Goal: Task Accomplishment & Management: Use online tool/utility

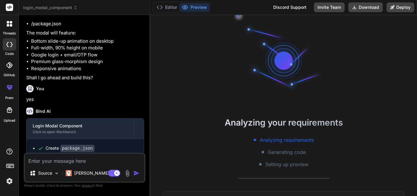
scroll to position [17, 0]
click at [7, 43] on icon at bounding box center [7, 44] width 2 height 5
click at [10, 6] on icon at bounding box center [9, 7] width 5 height 4
click at [9, 27] on div at bounding box center [9, 23] width 13 height 13
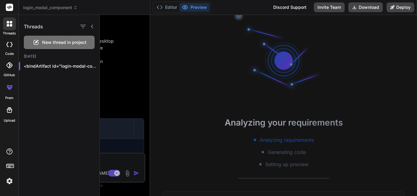
click at [58, 41] on span "New thread in project" at bounding box center [64, 42] width 44 height 6
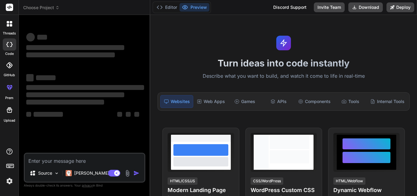
scroll to position [41, 0]
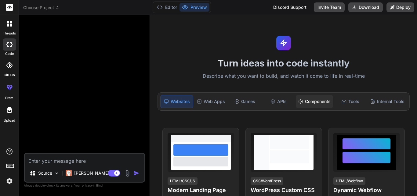
click at [310, 100] on div "Components" at bounding box center [314, 101] width 37 height 13
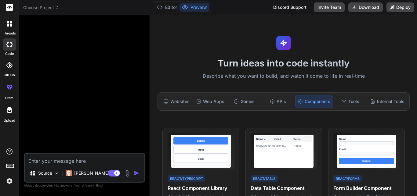
click at [74, 160] on textarea at bounding box center [85, 159] width 120 height 11
click at [58, 173] on img at bounding box center [56, 173] width 5 height 5
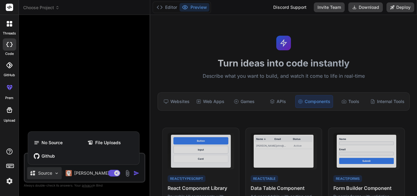
click at [58, 173] on div at bounding box center [208, 98] width 417 height 196
type textarea "x"
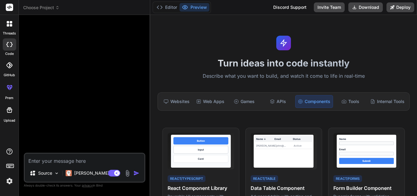
click at [66, 162] on textarea at bounding box center [85, 159] width 120 height 11
click at [84, 162] on textarea at bounding box center [85, 159] width 120 height 11
type textarea "m"
type textarea "x"
type textarea "ma"
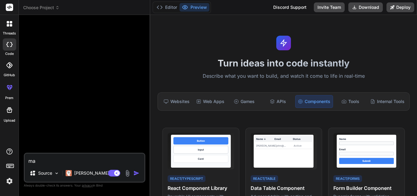
type textarea "x"
type textarea "mak"
type textarea "x"
type textarea "make"
type textarea "x"
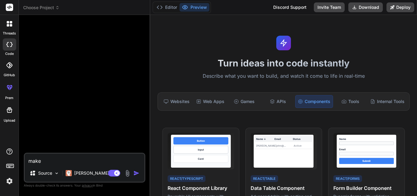
type textarea "make"
type textarea "x"
type textarea "make a"
type textarea "x"
type textarea "make a"
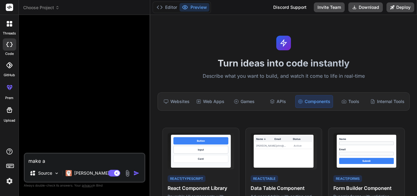
type textarea "x"
type textarea "make a p"
type textarea "x"
type textarea "make a pa"
type textarea "x"
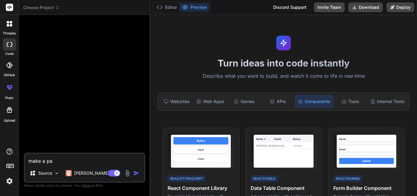
type textarea "make a pag"
type textarea "x"
type textarea "make a page"
type textarea "x"
type textarea "make a page"
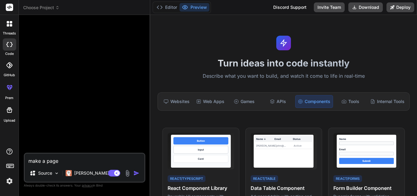
type textarea "x"
type textarea "make a page f"
type textarea "x"
type textarea "make a page fo"
type textarea "x"
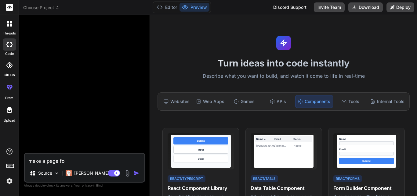
type textarea "make a page for"
type textarea "x"
type textarea "make a page for"
type textarea "x"
type textarea "make a page for s"
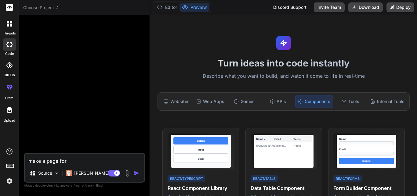
type textarea "x"
type textarea "make a page for st"
type textarea "x"
type textarea "make a page for sto"
type textarea "x"
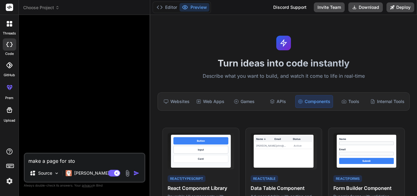
type textarea "make a page for stor"
type textarea "x"
type textarea "make a page for store"
type textarea "x"
type textarea "make a page for store"
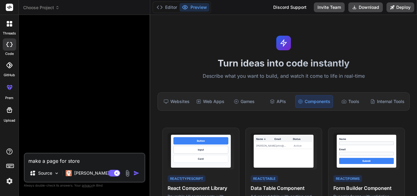
type textarea "x"
type textarea "make a page for store s"
type textarea "x"
type textarea "make a page for store se"
type textarea "x"
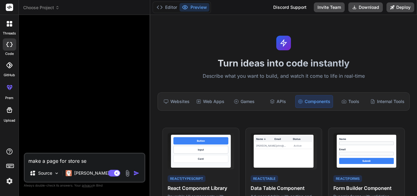
type textarea "make a page for store sel"
type textarea "x"
type textarea "make a page for store sell"
type textarea "x"
type textarea "make a page for store selle"
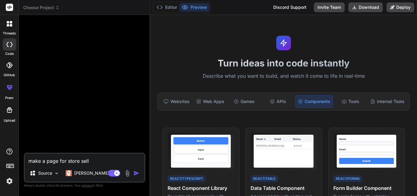
type textarea "x"
type textarea "make a page for store seller"
type textarea "x"
type textarea "make a page for store seller"
type textarea "x"
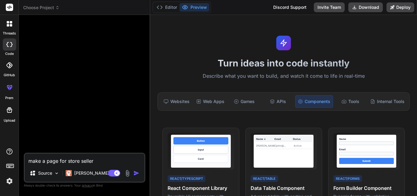
type textarea "make a page for store seller"
type textarea "x"
type textarea "make a page for store selle"
type textarea "x"
type textarea "make a page for store sell"
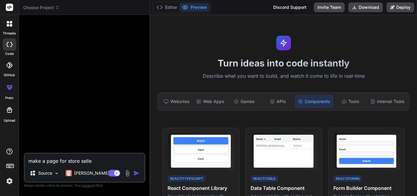
type textarea "x"
type textarea "make a page for store sel"
type textarea "x"
type textarea "make a page for store se"
type textarea "x"
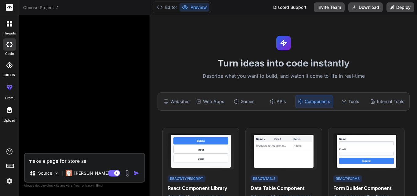
type textarea "make a page for store s"
type textarea "x"
type textarea "make a page for store"
type textarea "x"
type textarea "make a page for store"
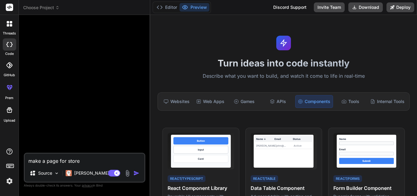
type textarea "x"
type textarea "make a page for stor"
type textarea "x"
type textarea "make a page for sto"
type textarea "x"
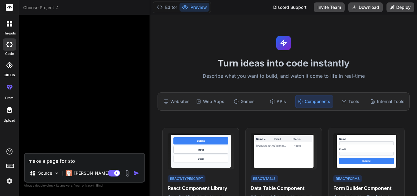
type textarea "make a page for st"
type textarea "x"
type textarea "make a page for s"
type textarea "x"
type textarea "make a page for"
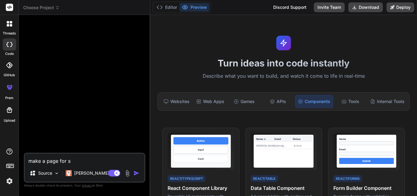
type textarea "x"
type textarea "make a page for s"
type textarea "x"
type textarea "make a page for se"
type textarea "x"
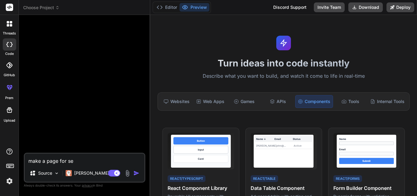
type textarea "make a page for sel"
type textarea "x"
type textarea "make a page for sell"
type textarea "x"
type textarea "make a page for selle"
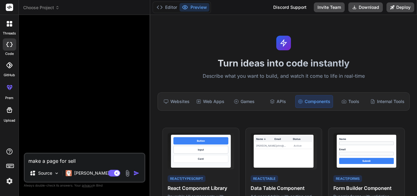
type textarea "x"
type textarea "make a page for seller"
type textarea "x"
type textarea "make a page for seller"
type textarea "x"
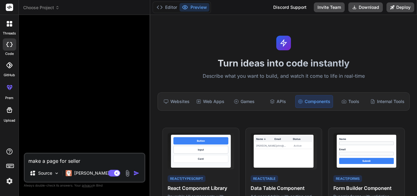
click at [109, 160] on textarea "make a page for seller" at bounding box center [85, 159] width 120 height 11
type textarea "make a page for seller r"
type textarea "x"
type textarea "make a page for seller re"
type textarea "x"
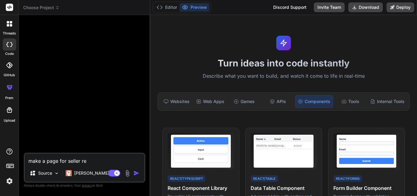
type textarea "make a page for seller reg"
type textarea "x"
type textarea "make a page for seller regi"
type textarea "x"
type textarea "make a page for seller regis"
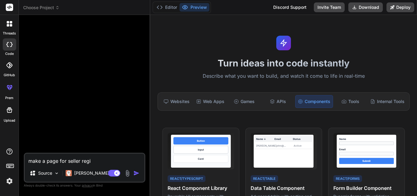
type textarea "x"
type textarea "make a page for seller regist"
type textarea "x"
type textarea "make a page for seller registe"
type textarea "x"
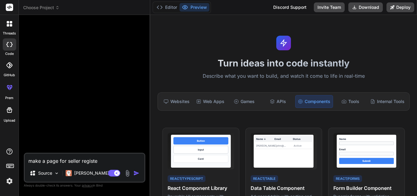
type textarea "make a page for seller register"
type textarea "x"
type textarea "make a page for seller register."
type textarea "x"
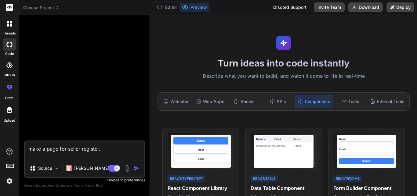
type textarea "make a page for seller register. i"
type textarea "x"
type textarea "make a page for seller register. in"
type textarea "x"
type textarea "make a page for seller register. in"
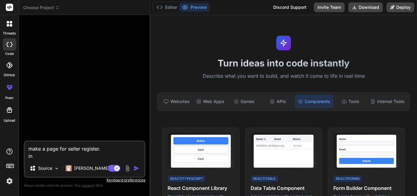
type textarea "x"
type textarea "make a page for seller register. in t"
type textarea "x"
type textarea "make a page for seller register. in th"
type textarea "x"
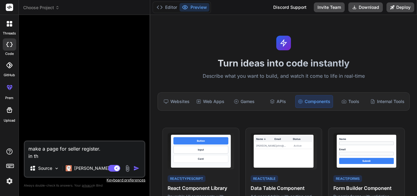
type textarea "make a page for seller register. in thi"
type textarea "x"
type textarea "make a page for seller register. in this"
type textarea "x"
type textarea "make a page for seller register. in this"
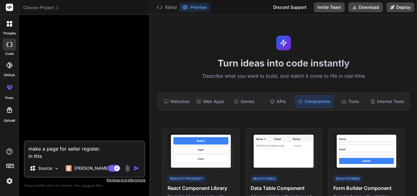
type textarea "x"
type textarea "make a page for seller register. in this p"
type textarea "x"
type textarea "make a page for seller register. in this pa"
type textarea "x"
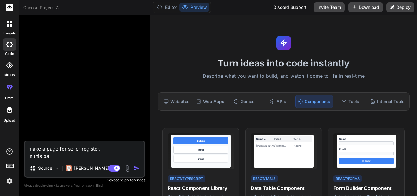
type textarea "make a page for seller register. in this pag"
type textarea "x"
type textarea "make a page for seller register. in this page"
type textarea "x"
type textarea "make a page for seller register. in this page"
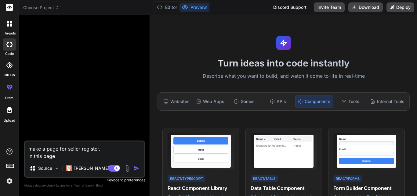
type textarea "x"
type textarea "make a page for seller register. in this page w"
type textarea "x"
type textarea "make a page for seller register. in this page we"
type textarea "x"
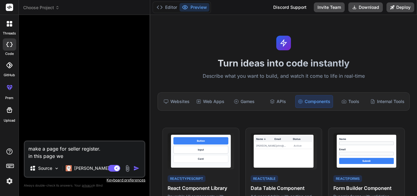
type textarea "make a page for seller register. in this page we"
type textarea "x"
type textarea "make a page for seller register. in this page we w"
type textarea "x"
type textarea "make a page for seller register. in this page we wi"
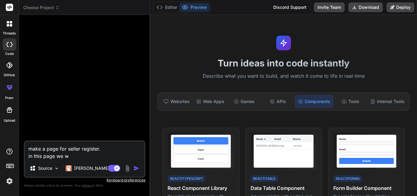
type textarea "x"
type textarea "make a page for seller register. in this page we wil"
type textarea "x"
type textarea "make a page for seller register. in this page we will"
type textarea "x"
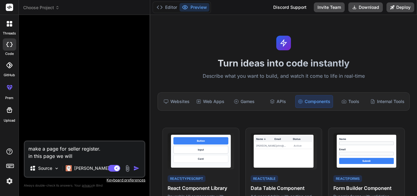
type textarea "make a page for seller register. in this page we will"
type textarea "x"
type textarea "make a page for seller register. in this page we will h"
type textarea "x"
type textarea "make a page for seller register. in this page we will ha"
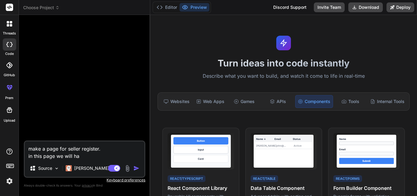
type textarea "x"
type textarea "make a page for seller register. in this page we will hav"
type textarea "x"
type textarea "make a page for seller register. in this page we will have"
type textarea "x"
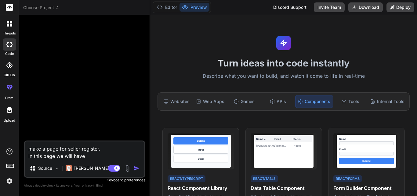
type textarea "make a page for seller register. in this page we will have"
type textarea "x"
type textarea "make a page for seller register. in this page we will have a"
type textarea "x"
type textarea "make a page for seller register. in this page we will have a"
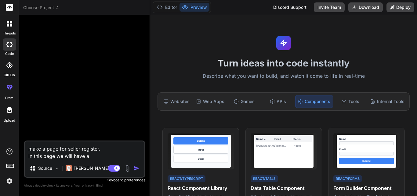
type textarea "x"
type textarea "make a page for seller register. in this page we will have a f"
type textarea "x"
type textarea "make a page for seller register. in this page we will have a fo"
type textarea "x"
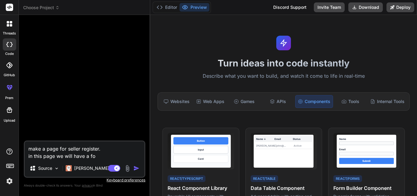
type textarea "make a page for seller register. in this page we will have a for"
type textarea "x"
type textarea "make a page for seller register. in this page we will have a form"
type textarea "x"
type textarea "make a page for seller register. in this page we will have a form"
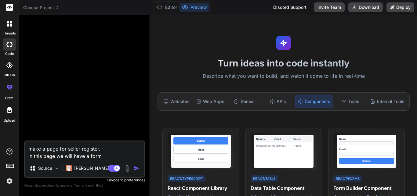
type textarea "x"
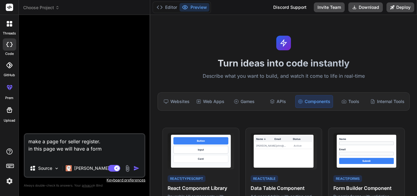
type textarea "make a page for seller register. in this page we will have a form t"
type textarea "x"
type textarea "make a page for seller register. in this page we will have a form to"
type textarea "x"
type textarea "make a page for seller register. in this page we will have a form to"
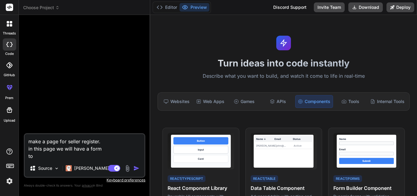
type textarea "x"
type textarea "make a page for seller register. in this page we will have a form to r"
type textarea "x"
type textarea "make a page for seller register. in this page we will have a form to re"
type textarea "x"
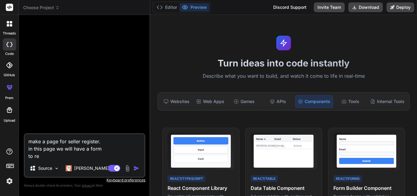
type textarea "make a page for seller register. in this page we will have a form to reg"
type textarea "x"
type textarea "make a page for seller register. in this page we will have a form to regi"
type textarea "x"
type textarea "make a page for seller register. in this page we will have a form to regis"
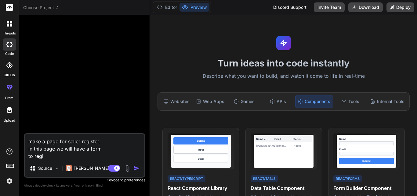
type textarea "x"
type textarea "make a page for seller register. in this page we will have a form to regist"
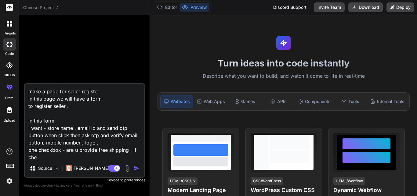
scroll to position [1, 0]
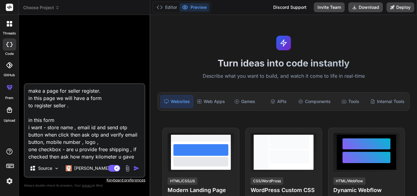
click at [137, 159] on textarea "make a page for seller register. in this page we will have a form to register s…" at bounding box center [85, 122] width 120 height 76
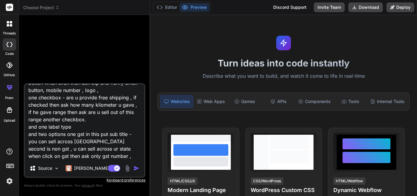
scroll to position [59, 0]
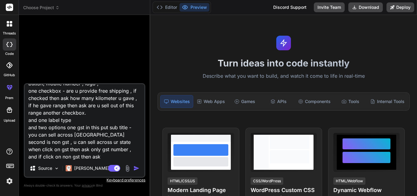
paste textarea "Enrollment Number"
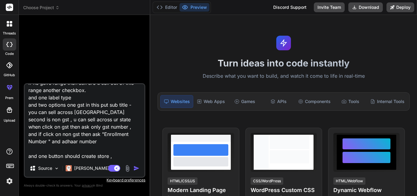
scroll to position [89, 0]
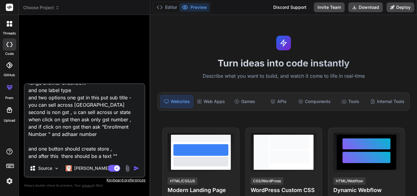
paste textarea "By clicking you agree to our Terms & Conditions and Privacy Policy"
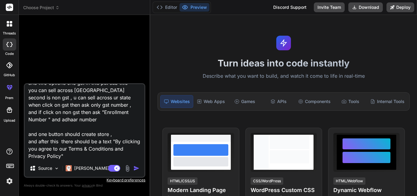
scroll to position [118, 0]
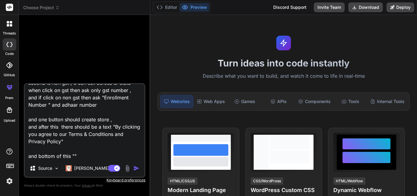
paste textarea "Have an account ? Login to your account"
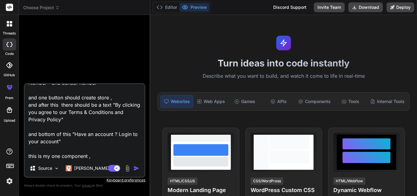
scroll to position [155, 0]
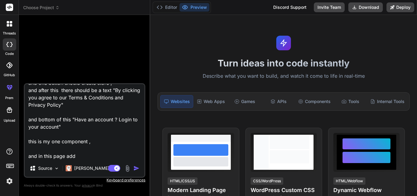
click at [99, 153] on textarea "make a page for seller register. in this page we will have a form to register s…" at bounding box center [85, 122] width 120 height 76
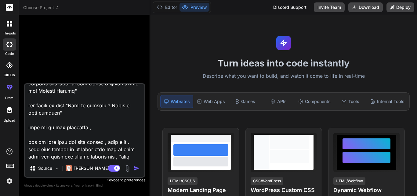
scroll to position [176, 0]
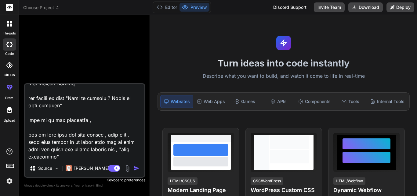
click at [77, 153] on textarea at bounding box center [85, 122] width 120 height 76
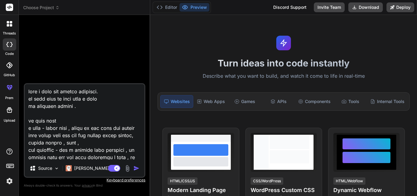
scroll to position [177, 0]
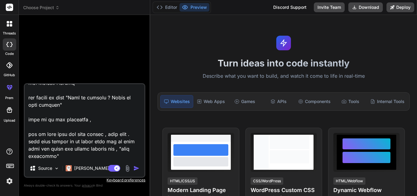
click at [76, 158] on textarea at bounding box center [85, 122] width 120 height 76
drag, startPoint x: 111, startPoint y: 148, endPoint x: 110, endPoint y: 155, distance: 7.2
click at [110, 155] on textarea at bounding box center [85, 122] width 120 height 76
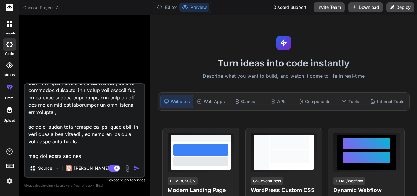
scroll to position [250, 0]
click at [305, 98] on div "Components" at bounding box center [314, 101] width 37 height 13
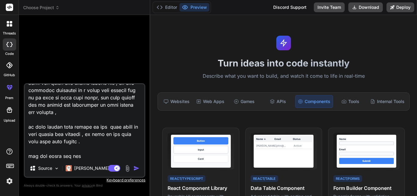
click at [86, 151] on textarea at bounding box center [85, 122] width 120 height 76
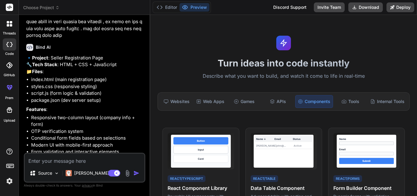
scroll to position [193, 0]
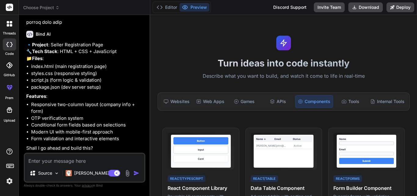
click at [69, 157] on textarea at bounding box center [85, 159] width 120 height 11
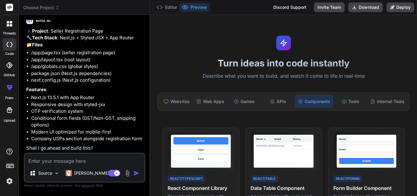
scroll to position [367, 0]
click at [76, 158] on textarea at bounding box center [85, 159] width 120 height 11
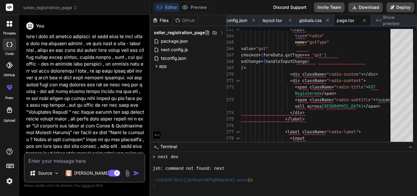
scroll to position [557, 0]
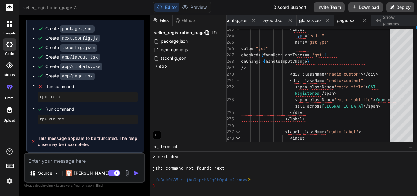
click at [35, 141] on icon at bounding box center [33, 141] width 4 height 6
click at [43, 109] on icon at bounding box center [41, 109] width 6 height 6
click at [67, 157] on textarea at bounding box center [85, 159] width 120 height 11
click at [166, 66] on span "app" at bounding box center [163, 66] width 8 height 6
click at [168, 89] on span "page.tsx" at bounding box center [174, 91] width 19 height 7
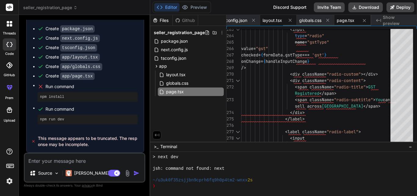
scroll to position [0, 93]
drag, startPoint x: 294, startPoint y: 25, endPoint x: 255, endPoint y: 28, distance: 39.7
click at [255, 28] on div "package.json next.config.js tsconfig.json layout.tsx globals.css page.tsx Creat…" at bounding box center [321, 78] width 190 height 127
click at [348, 19] on span "page.tsx" at bounding box center [345, 20] width 18 height 6
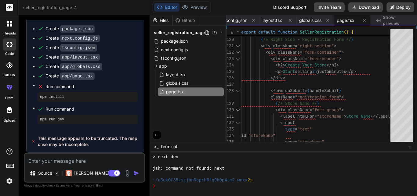
click at [57, 162] on textarea at bounding box center [85, 159] width 120 height 11
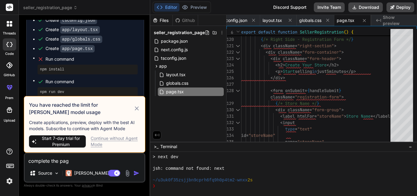
click at [138, 106] on icon at bounding box center [136, 108] width 7 height 7
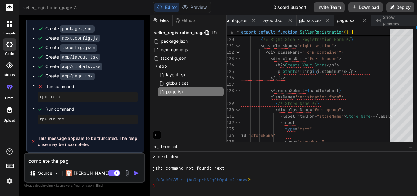
click at [9, 181] on img at bounding box center [9, 181] width 10 height 10
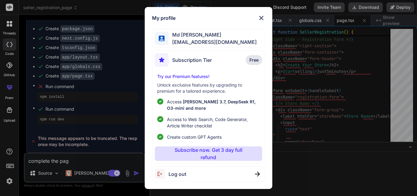
click at [102, 103] on div "My profile Md Niyaz Alam alamniyaz173@gmail.com Subscription Tier Free Try our …" at bounding box center [208, 98] width 417 height 196
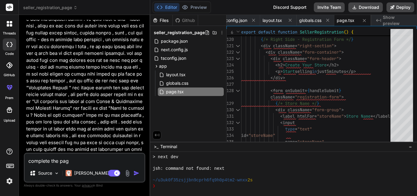
scroll to position [0, 0]
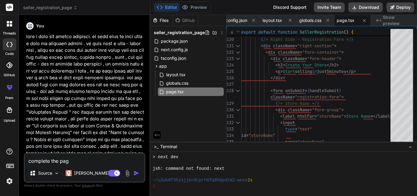
click at [27, 38] on p at bounding box center [85, 119] width 118 height 172
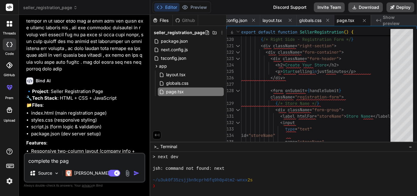
scroll to position [105, 0]
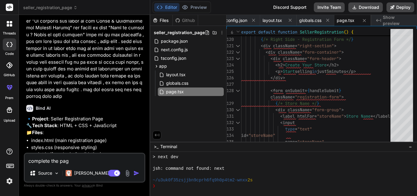
click at [76, 96] on p at bounding box center [85, 14] width 118 height 172
copy p "make a page for seller register. in this page we will have a form to register s…"
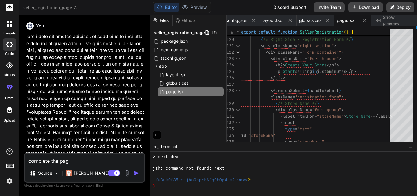
click at [13, 179] on img at bounding box center [9, 181] width 10 height 10
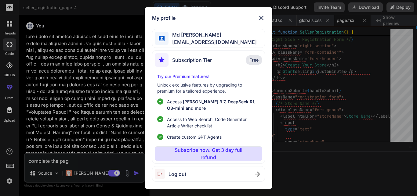
click at [177, 174] on span "Log out" at bounding box center [177, 173] width 18 height 7
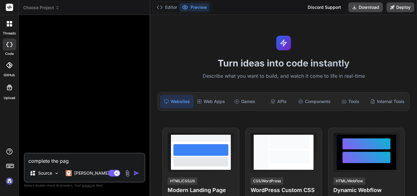
scroll to position [243, 0]
click at [10, 181] on img at bounding box center [9, 181] width 10 height 10
click at [9, 181] on img at bounding box center [9, 181] width 10 height 10
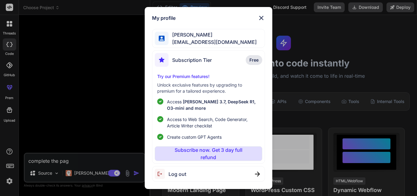
click at [259, 18] on img at bounding box center [260, 17] width 7 height 7
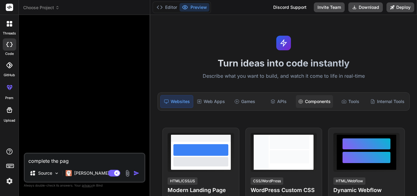
click at [307, 99] on div "Components" at bounding box center [314, 101] width 37 height 13
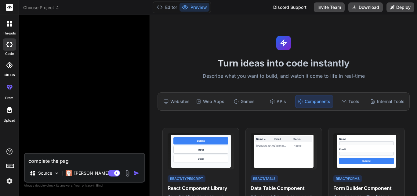
click at [81, 164] on textarea "complete the pag" at bounding box center [85, 159] width 120 height 11
paste textarea "make a page for seller register. in this page we will have a form to register s…"
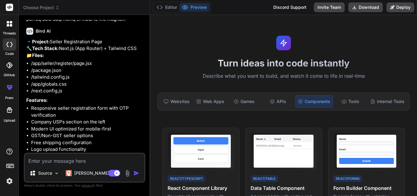
scroll to position [206, 0]
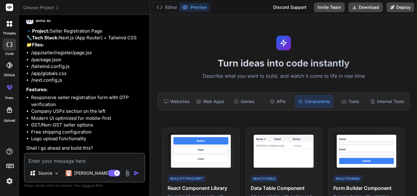
click at [87, 161] on textarea at bounding box center [85, 159] width 120 height 11
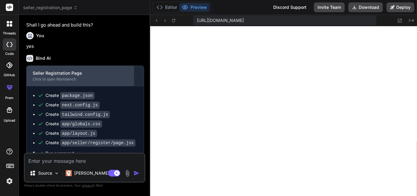
scroll to position [375, 0]
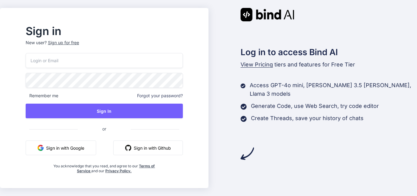
click at [113, 60] on input "email" at bounding box center [104, 60] width 157 height 15
click at [74, 43] on p "New user? Sign up for free" at bounding box center [104, 46] width 157 height 13
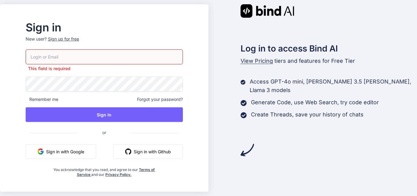
click at [70, 56] on input "email" at bounding box center [104, 56] width 157 height 15
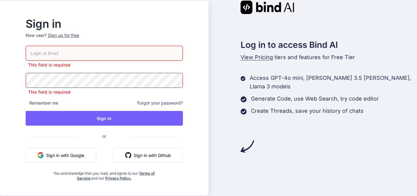
click at [78, 39] on p "New user? Sign up for free" at bounding box center [104, 38] width 157 height 13
click at [82, 53] on input "email" at bounding box center [104, 53] width 157 height 15
click at [90, 56] on input "email" at bounding box center [104, 53] width 157 height 15
type input "n"
type input "[EMAIL_ADDRESS][DOMAIN_NAME]"
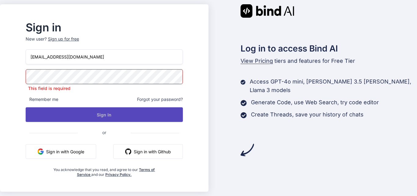
click at [118, 111] on button "Sign In" at bounding box center [104, 114] width 157 height 15
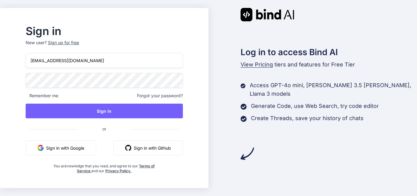
click at [90, 149] on button "Sign in with Google" at bounding box center [61, 148] width 70 height 15
click at [88, 150] on button "Sign in with Google" at bounding box center [61, 148] width 70 height 15
click at [129, 128] on div "[EMAIL_ADDRESS][DOMAIN_NAME] Remember me Forgot your password? Sign In or Sign …" at bounding box center [104, 113] width 157 height 120
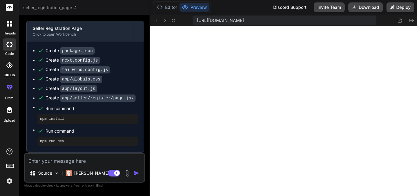
scroll to position [290, 0]
click at [167, 3] on div "Editor Preview" at bounding box center [181, 8] width 58 height 12
click at [168, 4] on button "Editor" at bounding box center [166, 7] width 25 height 9
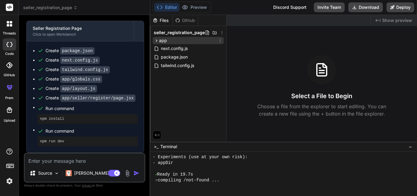
click at [173, 41] on div "app" at bounding box center [187, 40] width 71 height 7
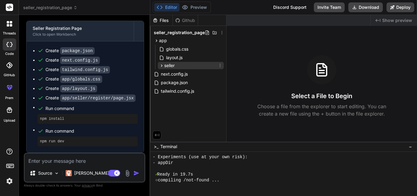
click at [171, 64] on span "seller" at bounding box center [169, 66] width 10 height 6
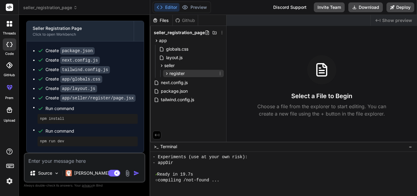
click at [172, 73] on span "register" at bounding box center [176, 73] width 15 height 6
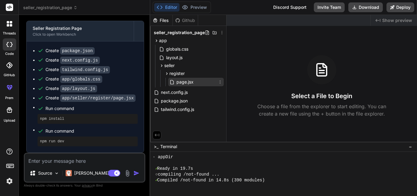
scroll to position [296, 0]
click at [174, 81] on icon at bounding box center [171, 82] width 5 height 5
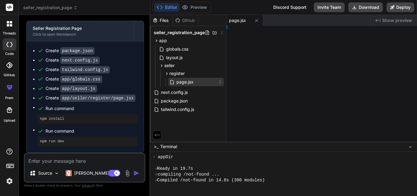
scroll to position [374, 0]
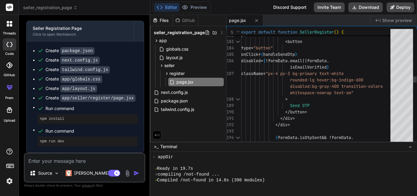
type textarea "x"
